Goal: Task Accomplishment & Management: Use online tool/utility

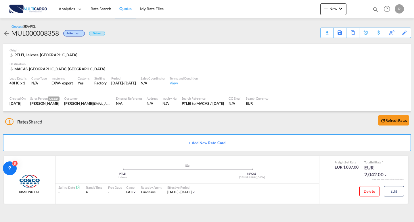
click at [132, 7] on span "Quotes" at bounding box center [125, 8] width 13 height 5
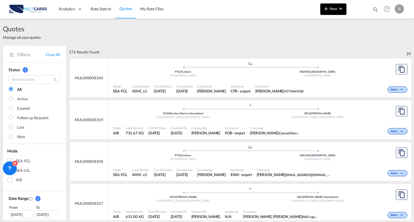
click at [333, 9] on span "New" at bounding box center [334, 8] width 22 height 5
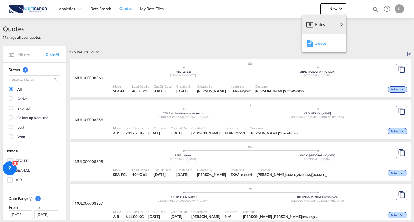
click at [328, 41] on div "Quote" at bounding box center [325, 43] width 21 height 14
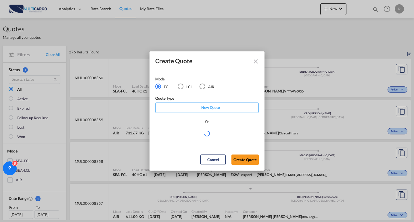
click at [184, 86] on md-radio-button "LCL" at bounding box center [185, 86] width 15 height 6
click at [199, 134] on md-select "Select template TPS valid up to 31/12 [PERSON_NAME] | [DATE] [DATE] EXP_SP Gera…" at bounding box center [207, 136] width 104 height 12
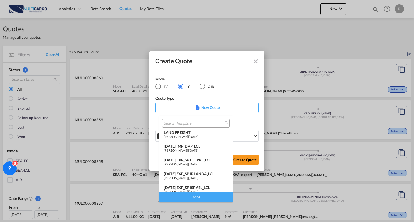
scroll to position [61, 0]
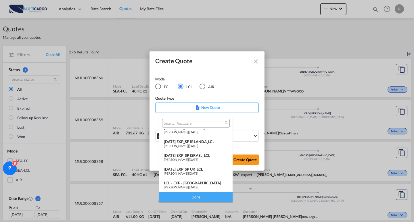
click at [200, 141] on div "[DATE] EXP_SP IRLANDA_LCL" at bounding box center [196, 141] width 64 height 5
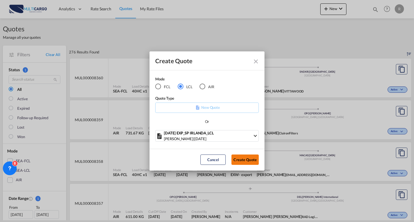
click at [240, 164] on button "Create Quote" at bounding box center [244, 160] width 27 height 10
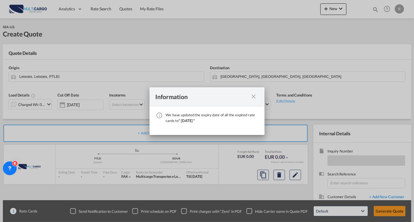
drag, startPoint x: 255, startPoint y: 97, endPoint x: 397, endPoint y: 127, distance: 145.3
click at [255, 97] on md-icon "icon-close fg-AAA8AD cursor" at bounding box center [253, 96] width 7 height 7
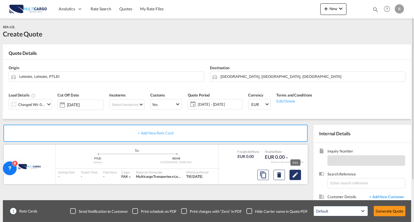
click at [294, 177] on md-icon "Edit" at bounding box center [295, 175] width 7 height 7
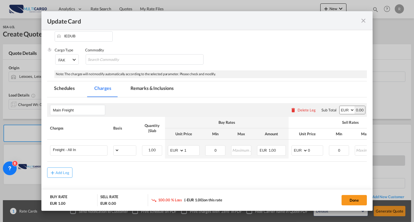
select select "per shipping bill"
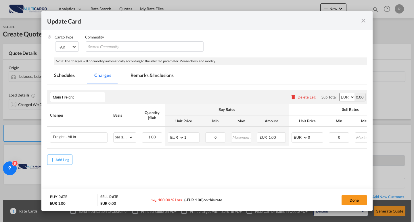
scroll to position [78, 0]
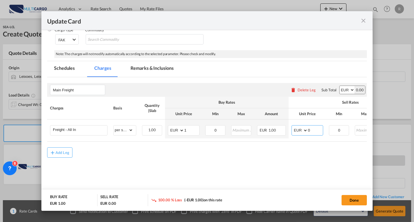
drag, startPoint x: 313, startPoint y: 126, endPoint x: 381, endPoint y: 141, distance: 69.8
click at [292, 127] on md-input-container "AED AFN ALL AMD ANG AOA ARS AUD AWG AZN BAM BBD BDT BGN BHD BIF BMD BND BOB BRL…" at bounding box center [308, 130] width 32 height 10
type input "155"
click at [354, 202] on button "Done" at bounding box center [354, 200] width 25 height 10
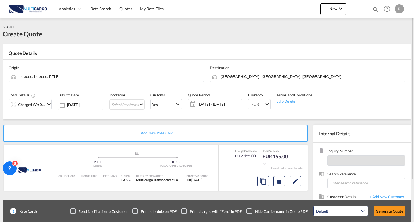
scroll to position [52, 0]
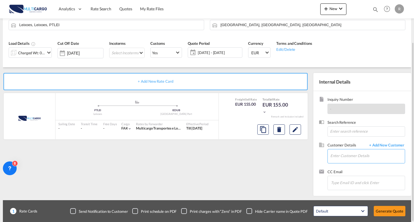
click at [345, 159] on input "Enter Customer Details" at bounding box center [367, 156] width 74 height 13
click at [331, 152] on body "Analytics Reports Dashboard Rate Search Quotes My Rate Files Analytics" at bounding box center [207, 111] width 414 height 222
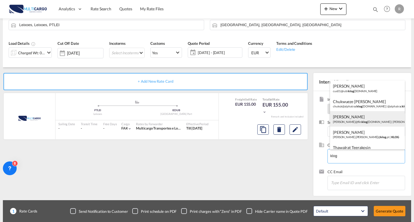
scroll to position [29, 0]
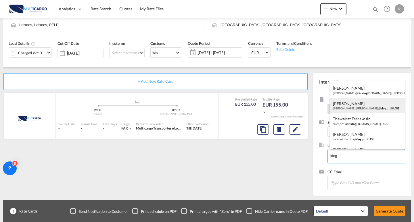
click at [372, 108] on div "[PERSON_NAME] [PERSON_NAME].[PERSON_NAME]@ klog .pt | KLOG" at bounding box center [367, 106] width 75 height 16
type input "KLOG, [PERSON_NAME], [PERSON_NAME][EMAIL_ADDRESS][PERSON_NAME][DOMAIN_NAME]"
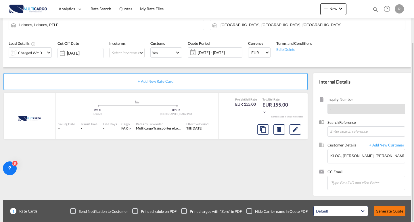
click at [383, 210] on button "Generate Quote" at bounding box center [390, 211] width 32 height 10
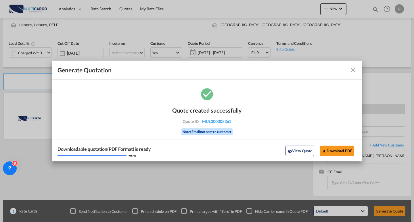
click at [229, 122] on span "MUL000008362" at bounding box center [216, 121] width 29 height 5
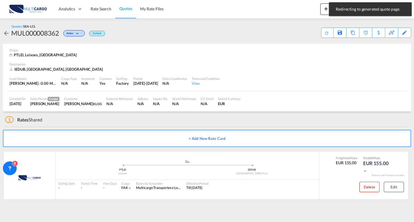
click at [45, 31] on div "MUL000008362" at bounding box center [35, 32] width 48 height 9
copy div "MUL000008362"
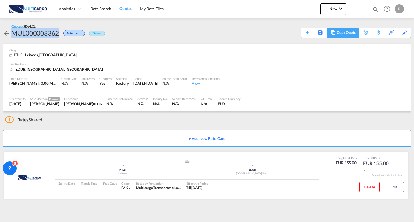
click at [351, 31] on div "Copy Quote" at bounding box center [347, 33] width 20 height 10
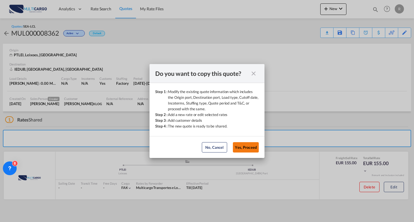
drag, startPoint x: 250, startPoint y: 149, endPoint x: 255, endPoint y: 148, distance: 4.6
click at [251, 149] on button "Yes, Proceed" at bounding box center [246, 147] width 26 height 10
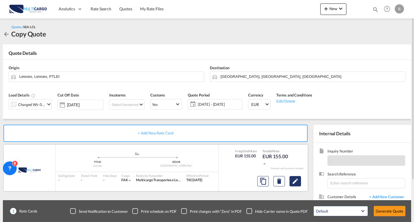
click at [299, 179] on md-icon "Edit" at bounding box center [295, 181] width 7 height 7
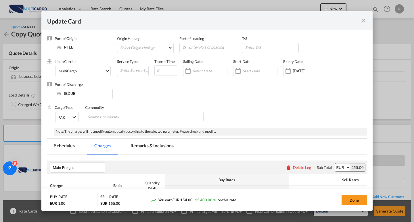
scroll to position [78, 0]
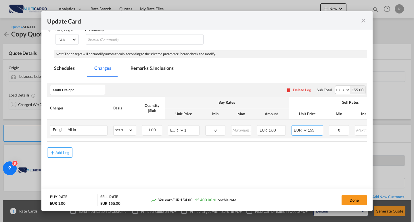
drag, startPoint x: 315, startPoint y: 129, endPoint x: 311, endPoint y: 129, distance: 3.7
click at [311, 129] on input "155" at bounding box center [315, 130] width 15 height 9
type input "145"
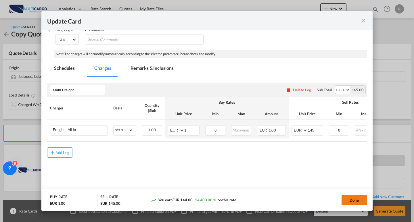
click at [350, 198] on button "Done" at bounding box center [354, 200] width 25 height 10
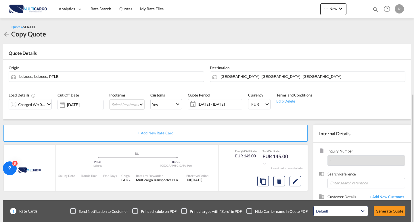
scroll to position [52, 0]
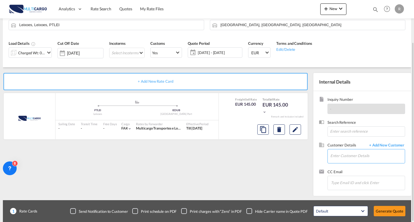
drag, startPoint x: 352, startPoint y: 160, endPoint x: 335, endPoint y: 162, distance: 17.4
click at [352, 160] on input "Enter Customer Details" at bounding box center [367, 156] width 74 height 13
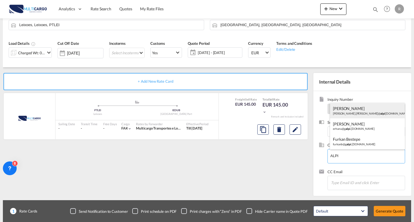
click at [357, 114] on div "[PERSON_NAME] [PERSON_NAME].[PERSON_NAME]@ alpi [DOMAIN_NAME] | ALPI" at bounding box center [367, 111] width 75 height 16
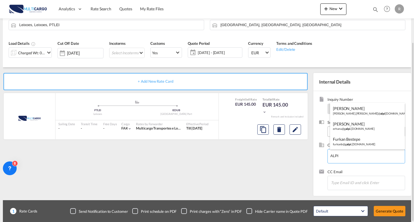
type input "[PERSON_NAME] Marques, [EMAIL_ADDRESS][PERSON_NAME][DOMAIN_NAME]"
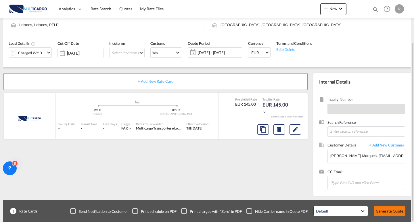
click at [388, 213] on button "Generate Quote" at bounding box center [390, 211] width 32 height 10
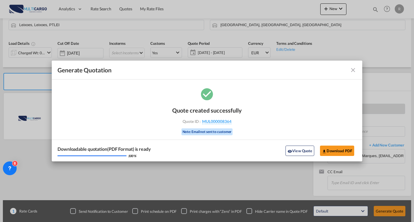
click at [234, 119] on div "Quote ID : MUL000008364" at bounding box center [207, 121] width 67 height 5
click at [230, 120] on span "MUL000008364" at bounding box center [216, 121] width 29 height 5
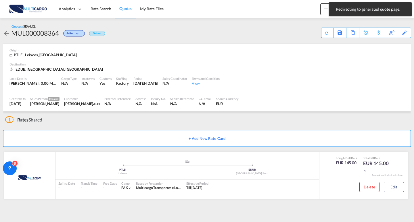
click at [50, 34] on div "MUL000008364" at bounding box center [35, 32] width 48 height 9
copy div "MUL000008364"
